Goal: Information Seeking & Learning: Check status

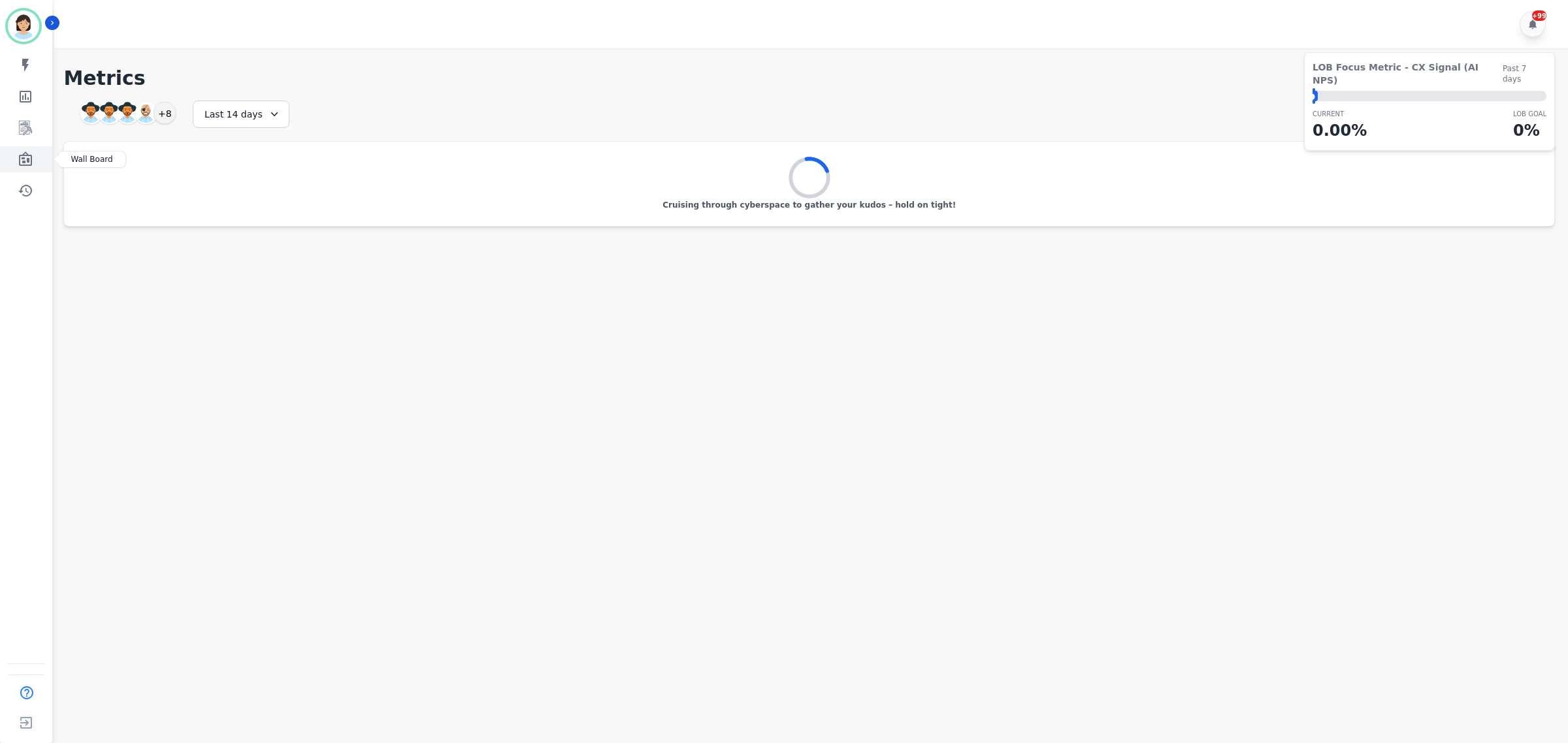
click at [37, 165] on link "Sidebar" at bounding box center [27, 159] width 50 height 26
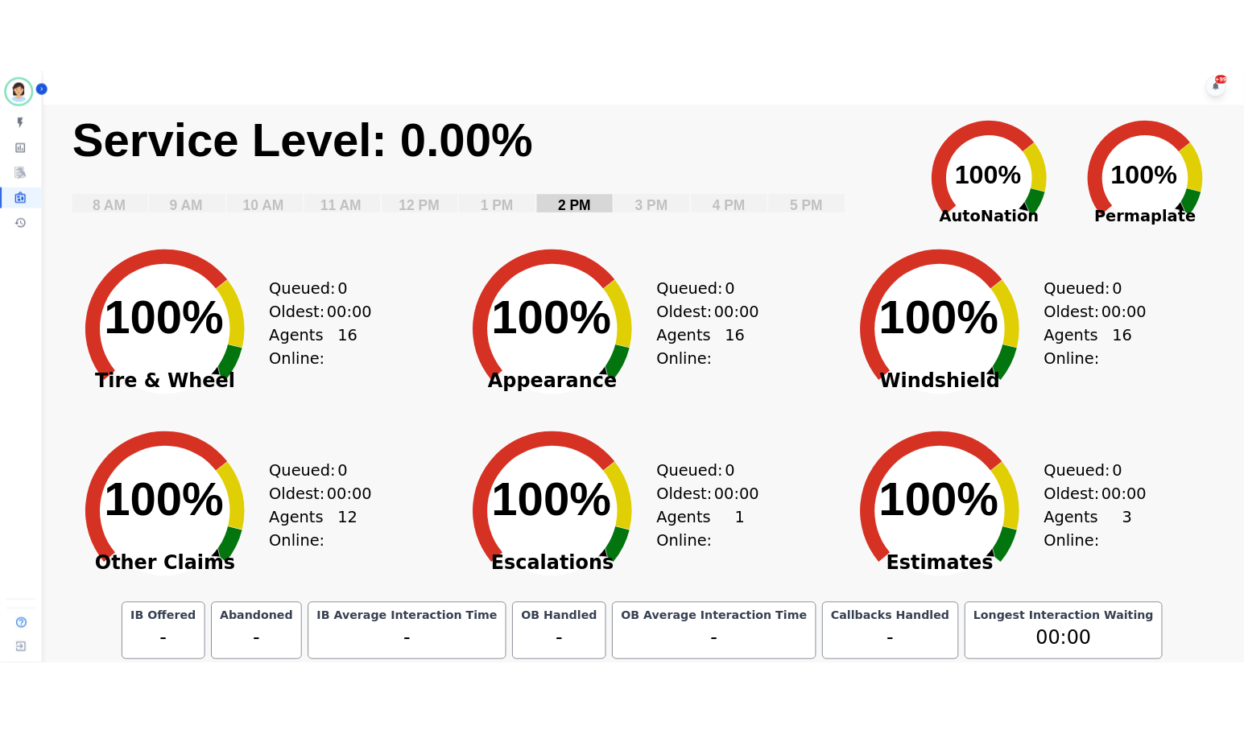
scroll to position [6, 0]
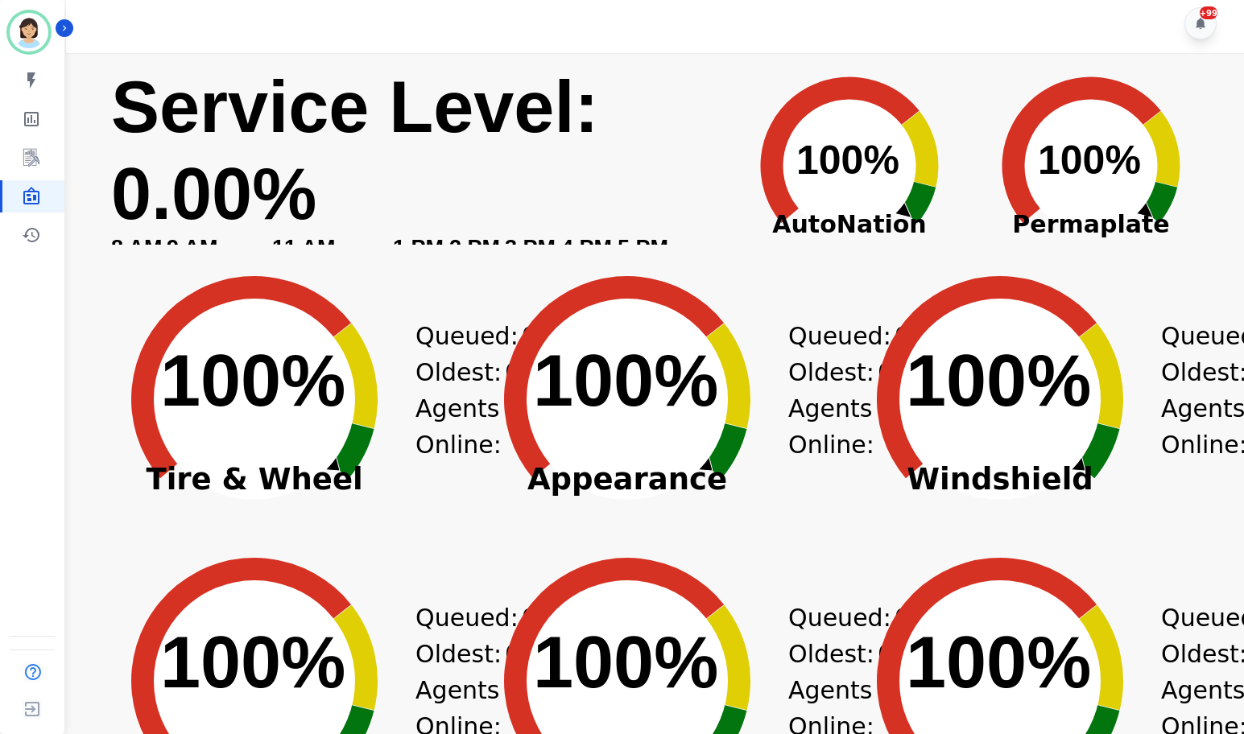
click at [551, 109] on text "Service Level: ​ 0.00%" at bounding box center [354, 150] width 487 height 167
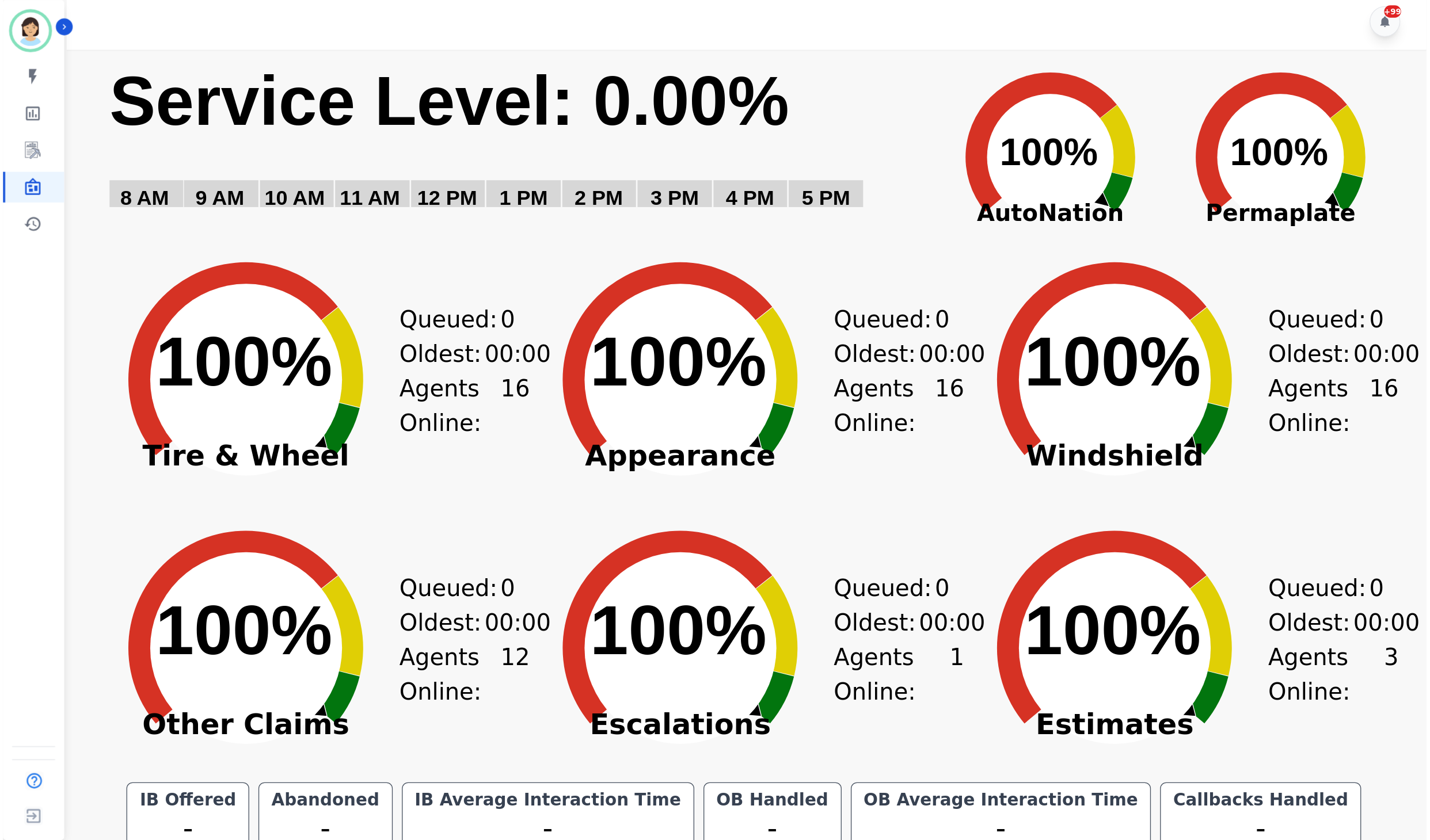
scroll to position [0, 0]
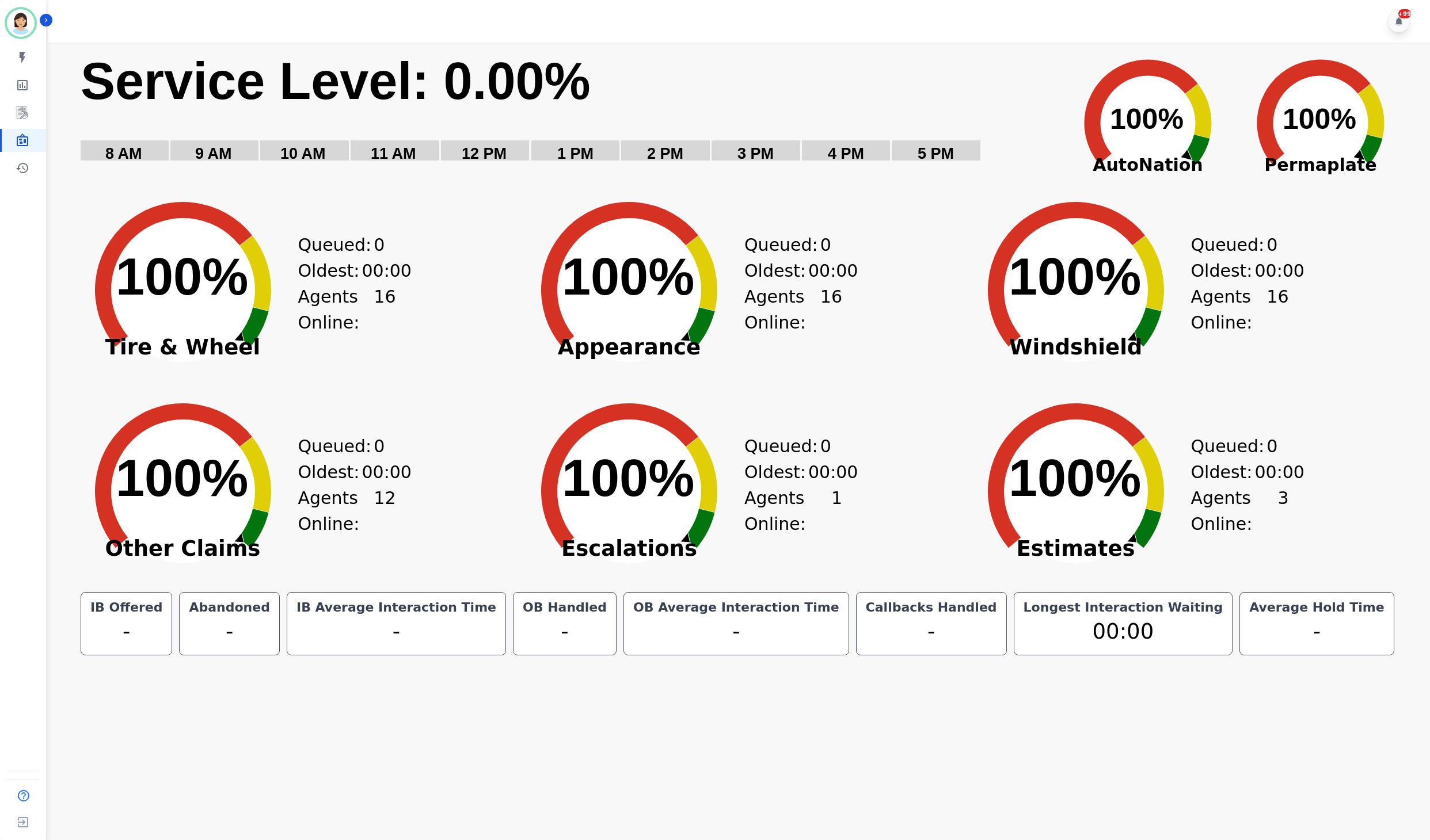
click at [741, 654] on main "Created with Highcharts 10.3.3 Service Level: 0.00% 5 PM 4 PM 3 PM 2 PM 1 PM 12…" at bounding box center [738, 463] width 1386 height 840
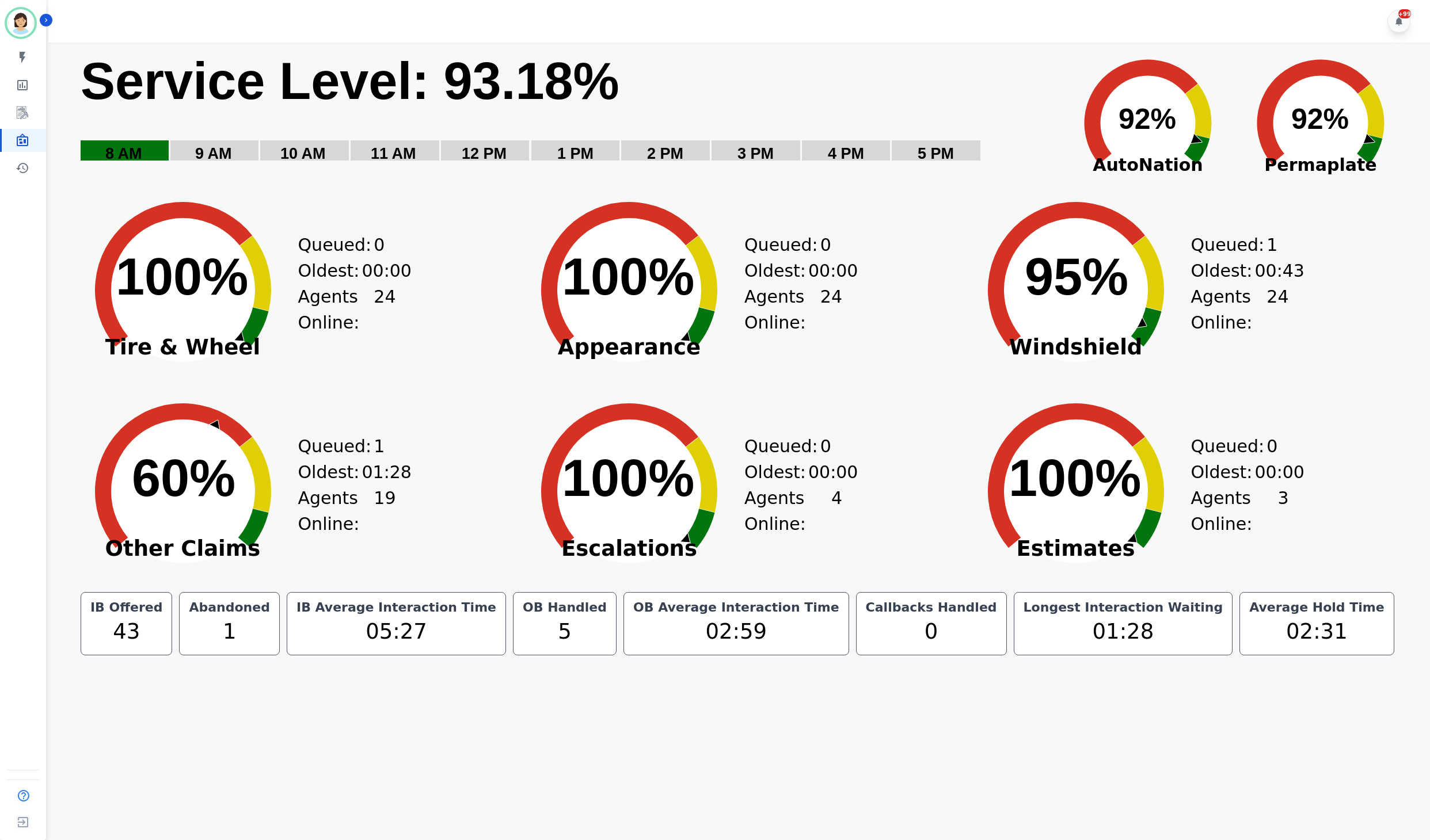
click at [1105, 143] on circle at bounding box center [1148, 123] width 95 height 95
click at [844, 136] on rect "Service Level: 0%" at bounding box center [567, 114] width 975 height 129
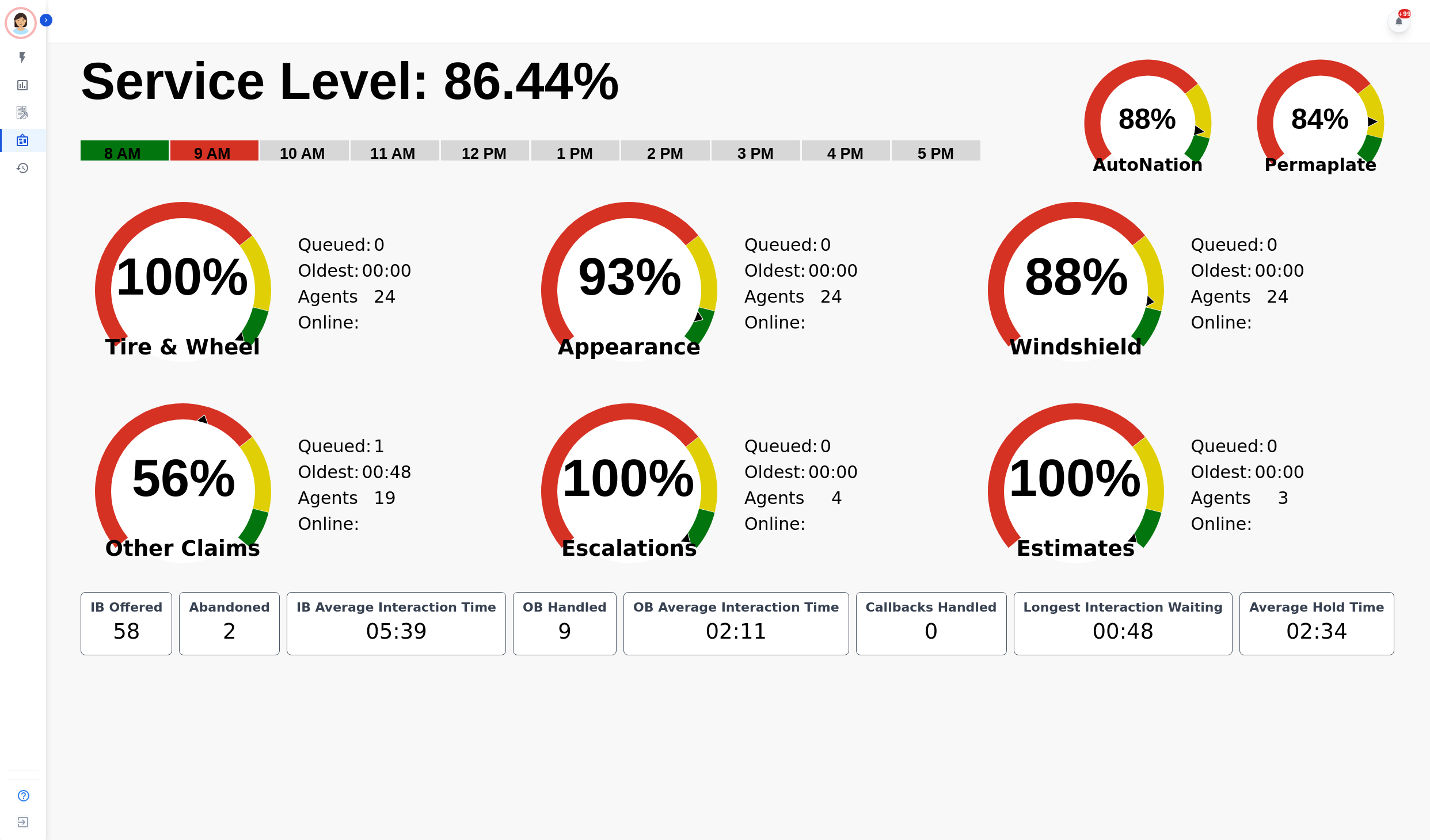
click at [994, 217] on icon "Created with Highcharts 10.3.3 88% ​ 88%" at bounding box center [1076, 282] width 230 height 202
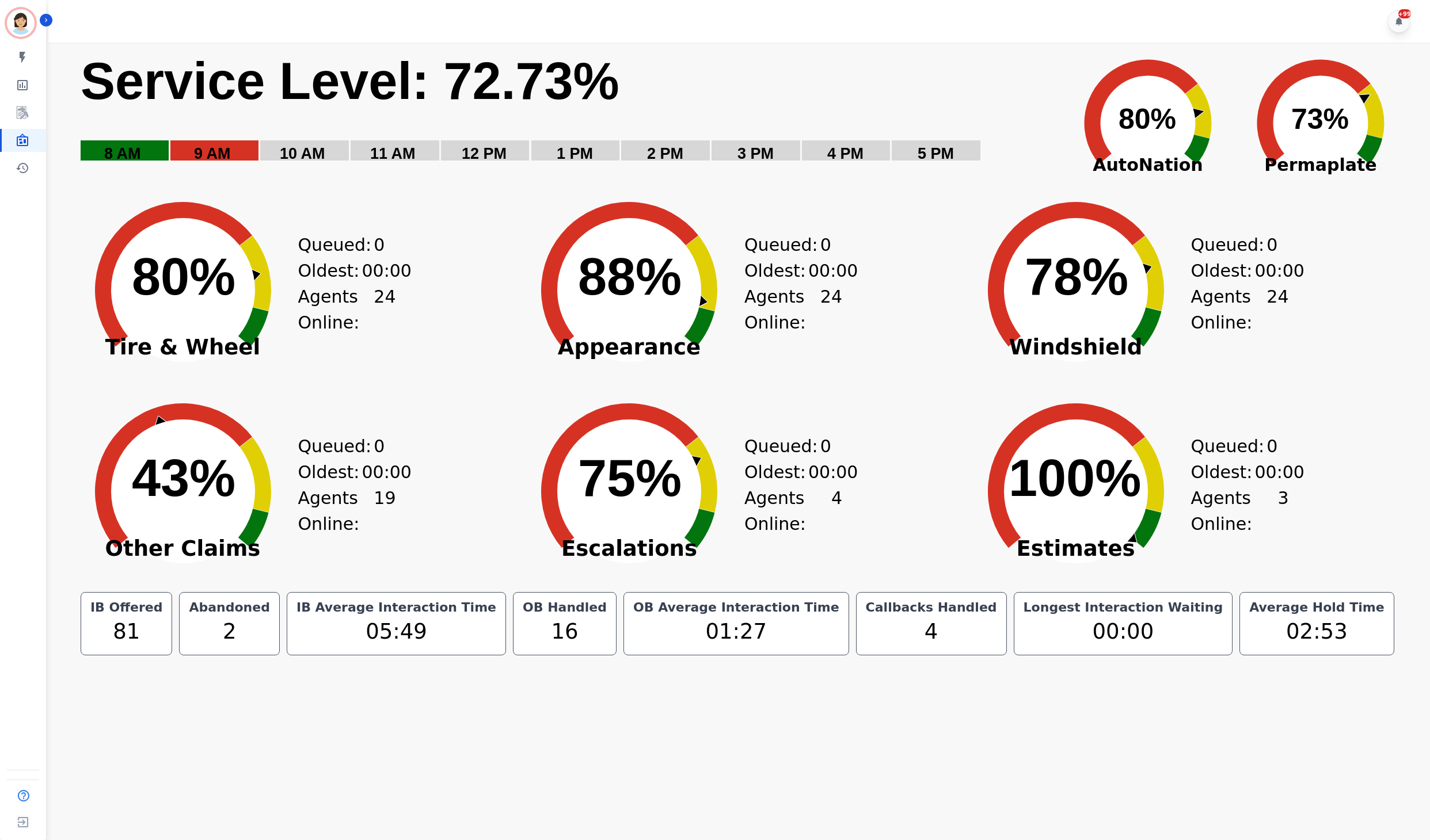
click at [821, 100] on rect "Service Level: 0%" at bounding box center [567, 114] width 975 height 129
